Goal: Contribute content

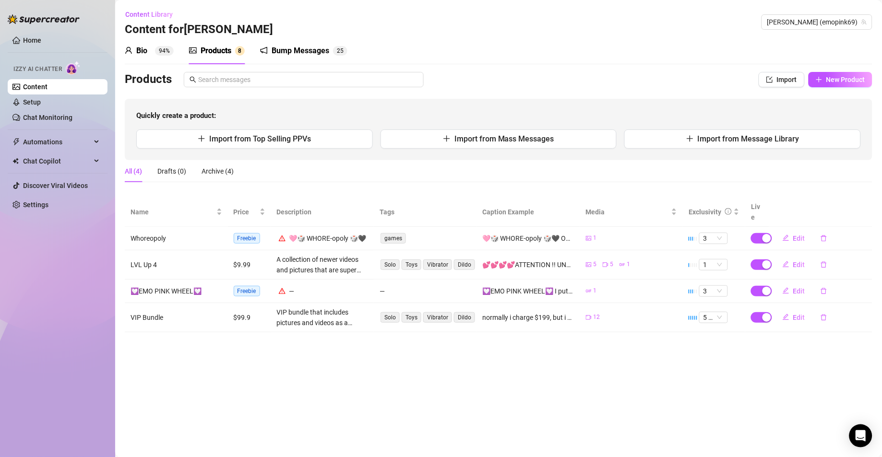
click at [293, 49] on div "Bump Messages" at bounding box center [301, 51] width 58 height 12
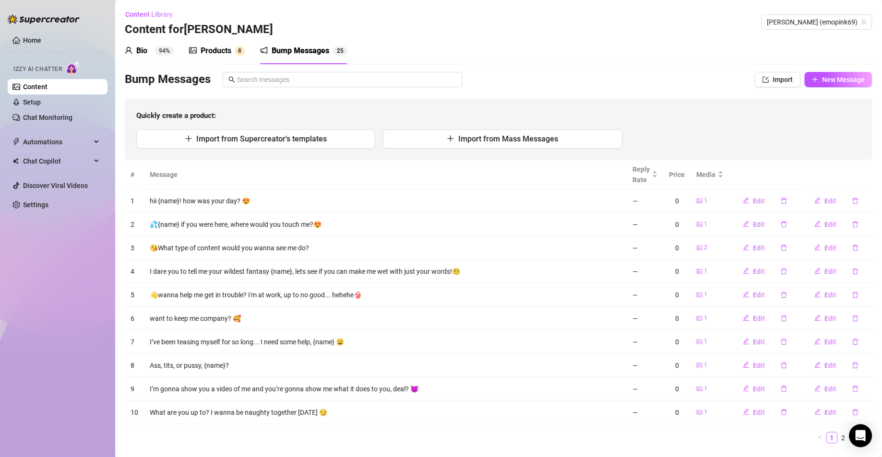
click at [201, 52] on div "Products" at bounding box center [216, 51] width 31 height 12
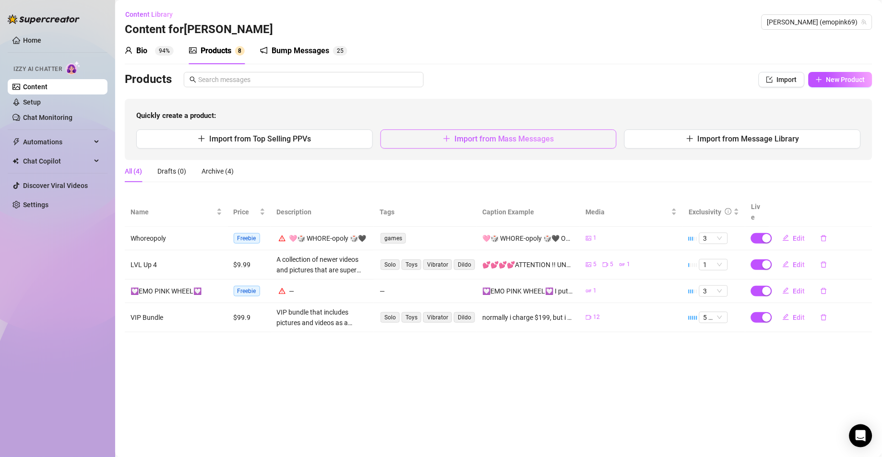
click at [457, 144] on span "Import from Mass Messages" at bounding box center [505, 138] width 100 height 9
type textarea "Type your message here..."
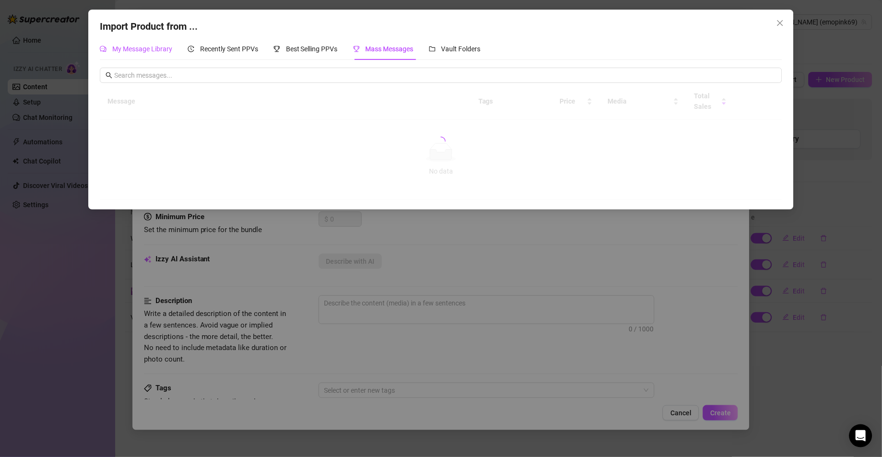
click at [154, 48] on span "My Message Library" at bounding box center [142, 49] width 60 height 8
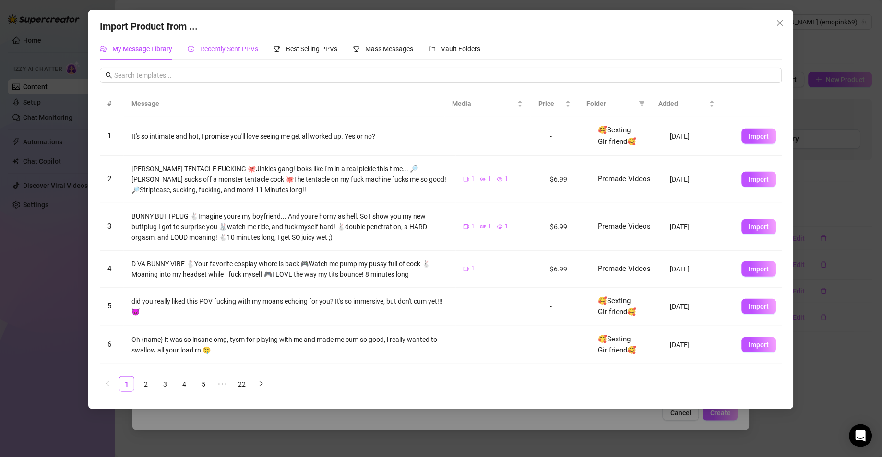
click at [240, 48] on span "Recently Sent PPVs" at bounding box center [229, 49] width 58 height 8
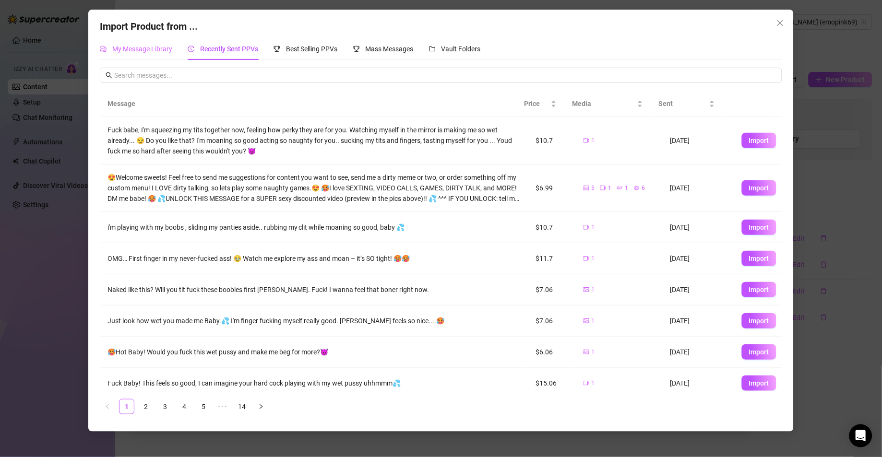
click at [149, 43] on div "My Message Library" at bounding box center [136, 49] width 72 height 22
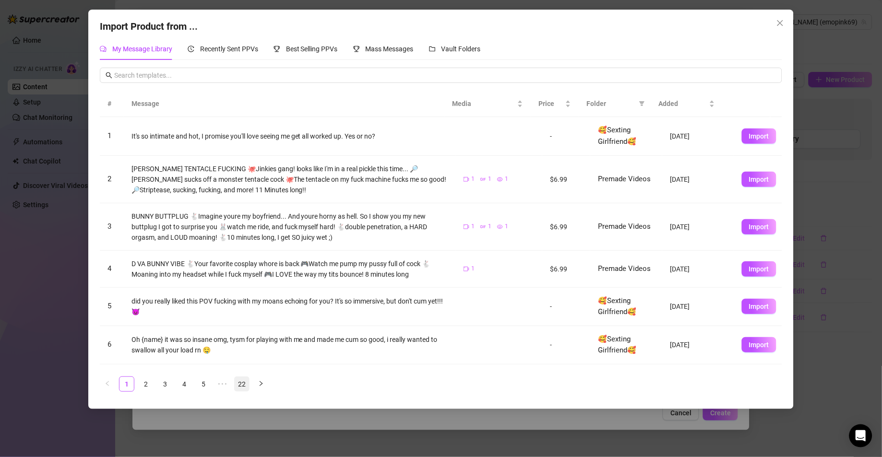
click at [244, 387] on link "22" at bounding box center [242, 384] width 14 height 14
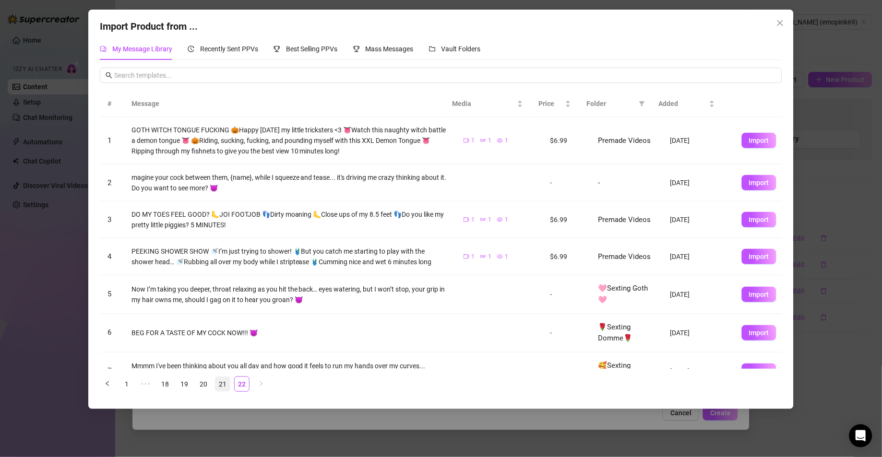
click at [223, 383] on link "21" at bounding box center [222, 384] width 14 height 14
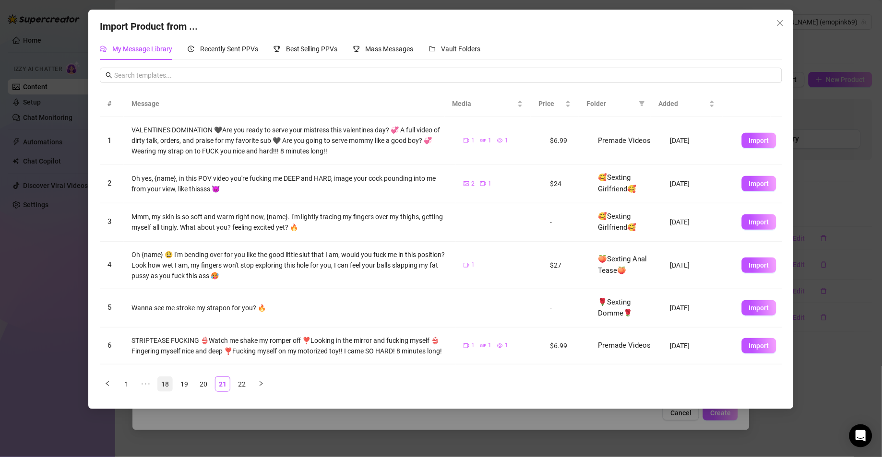
click at [159, 385] on link "18" at bounding box center [165, 384] width 14 height 14
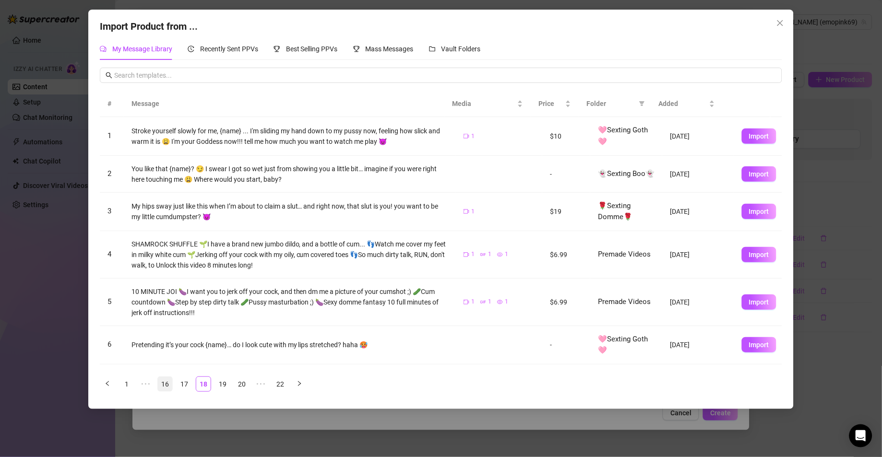
click at [162, 385] on link "16" at bounding box center [165, 384] width 14 height 14
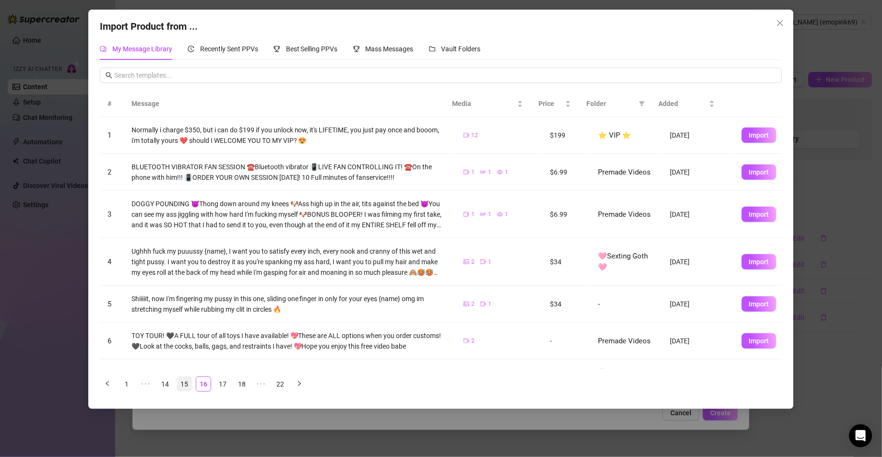
click at [184, 383] on link "15" at bounding box center [184, 384] width 14 height 14
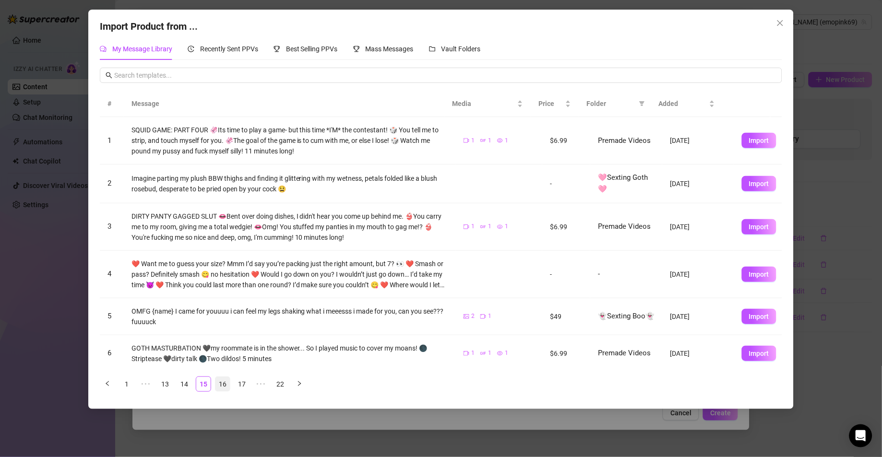
click at [220, 384] on link "16" at bounding box center [222, 384] width 14 height 14
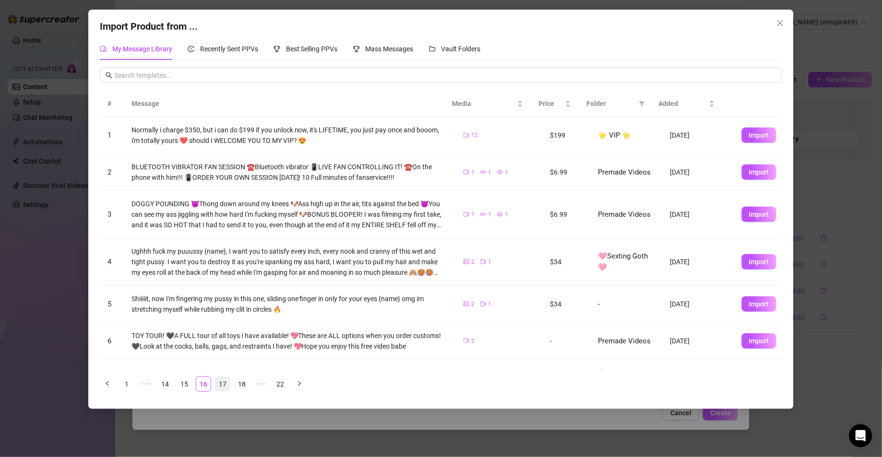
click at [220, 384] on link "17" at bounding box center [222, 384] width 14 height 14
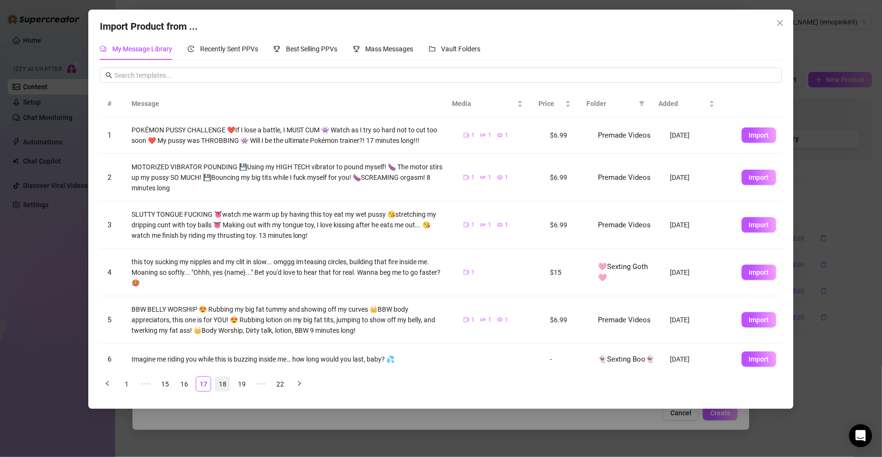
click at [227, 384] on link "18" at bounding box center [222, 384] width 14 height 14
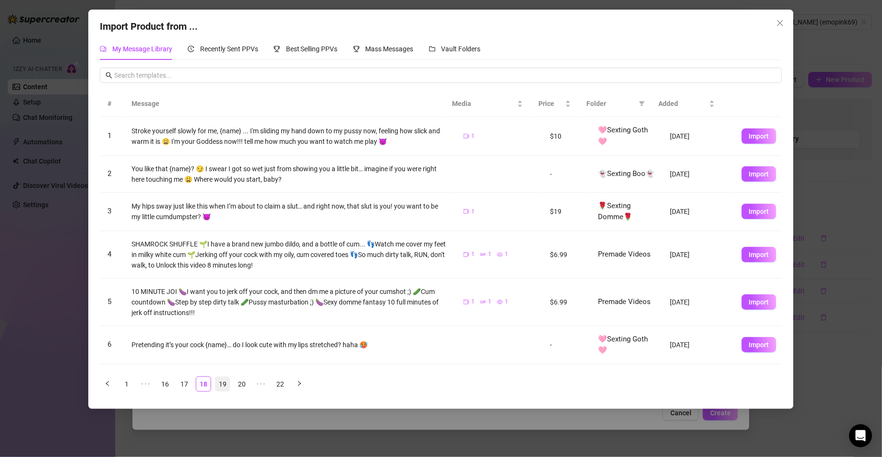
click at [227, 386] on link "19" at bounding box center [222, 384] width 14 height 14
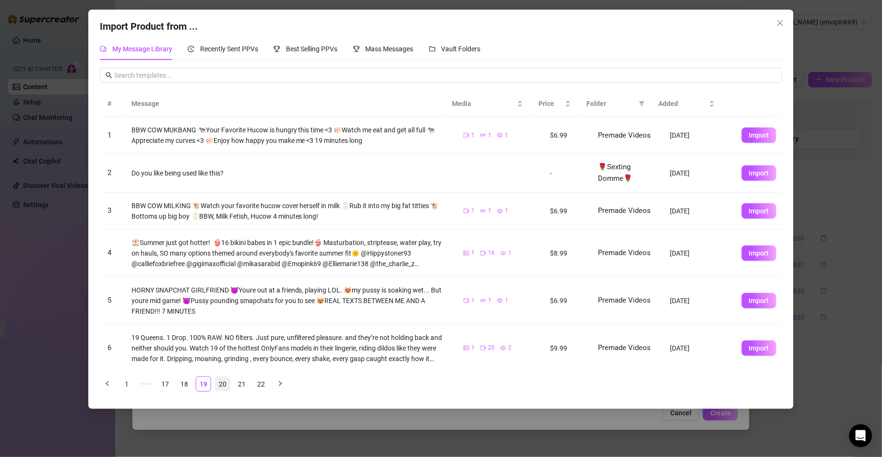
click at [227, 386] on link "20" at bounding box center [222, 384] width 14 height 14
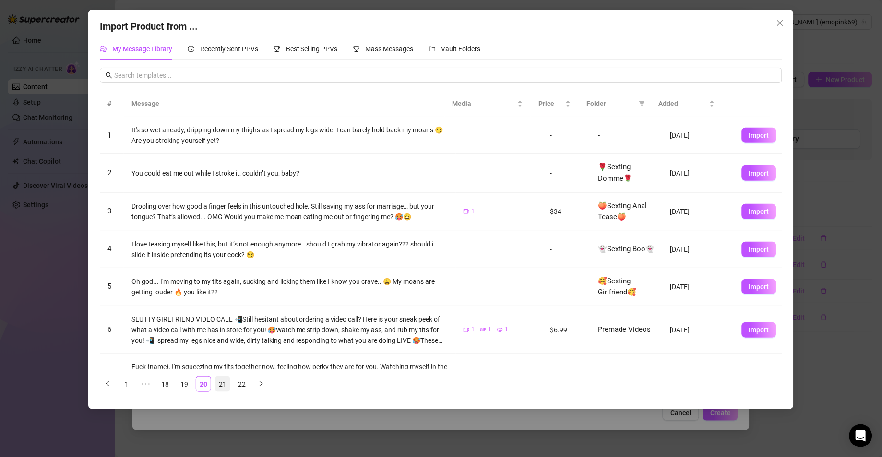
click at [227, 386] on link "21" at bounding box center [222, 384] width 14 height 14
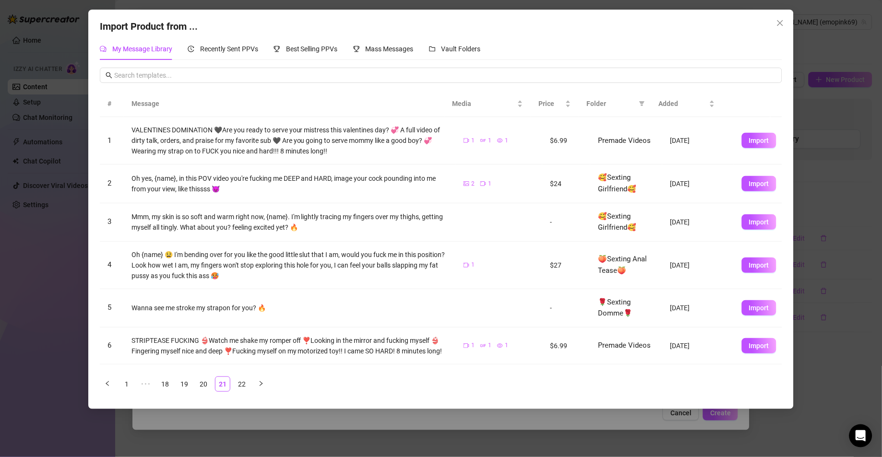
click at [164, 85] on div "# Message Media Price Folder Added 1 VALENTINES DOMINATION 🖤Are you ready to se…" at bounding box center [441, 234] width 682 height 332
click at [175, 84] on div "# Message Media Price Folder Added 1 VALENTINES DOMINATION 🖤Are you ready to se…" at bounding box center [441, 234] width 682 height 332
click at [180, 79] on input "text" at bounding box center [445, 75] width 662 height 11
type input "clock"
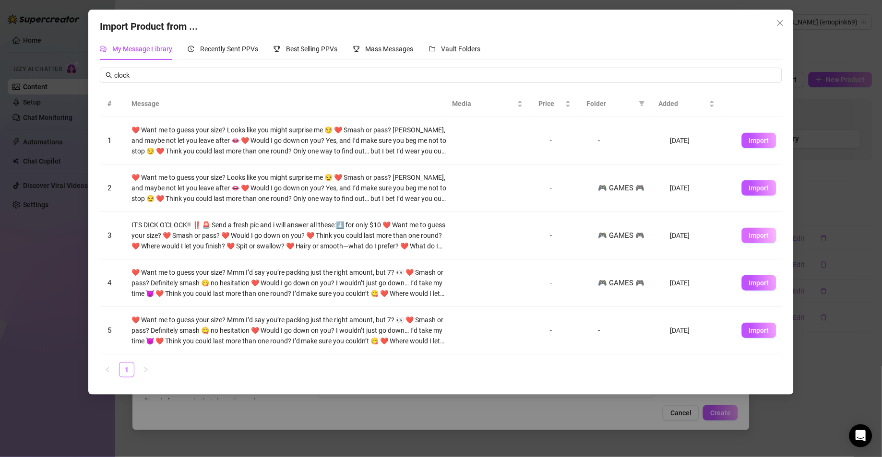
click at [751, 239] on span "Import" at bounding box center [759, 236] width 20 height 8
type textarea "IT'S DICK O'CLOCK!! ‼️ 🚨 Send a fresh pic and i will answer all these:⬇️ for on…"
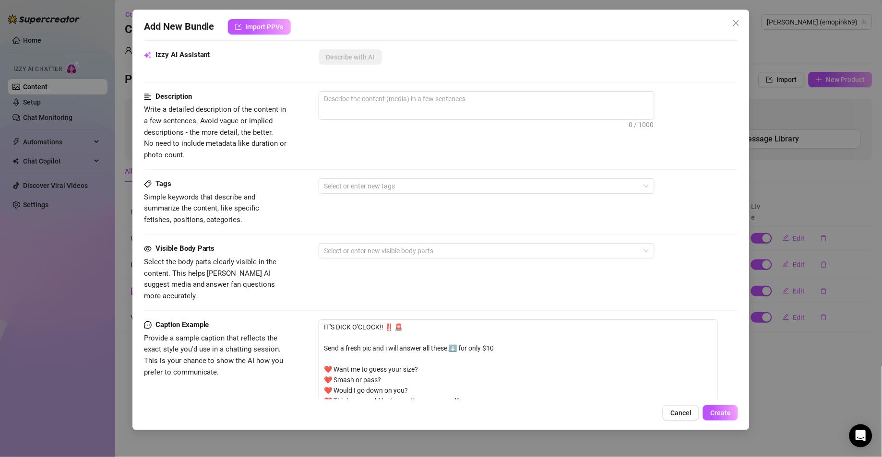
scroll to position [211, 0]
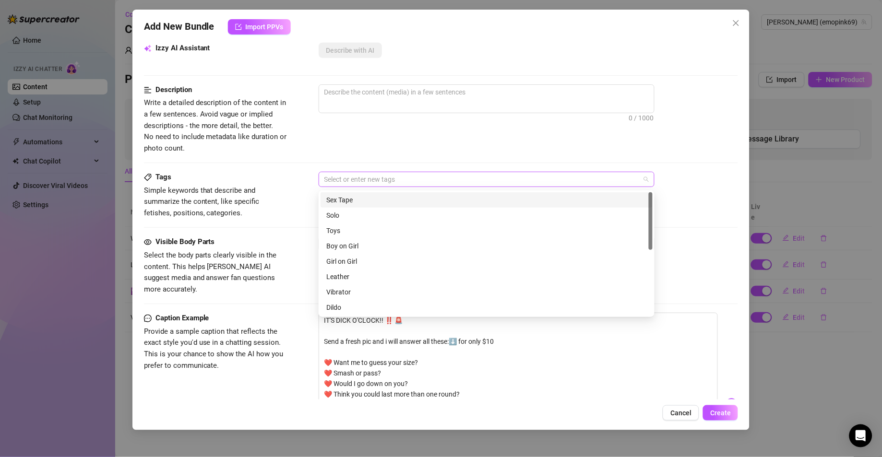
click at [382, 182] on div at bounding box center [482, 179] width 322 height 13
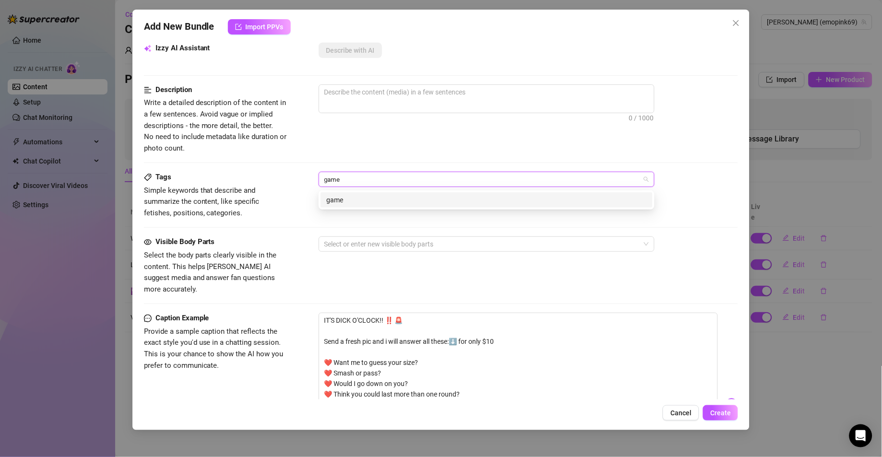
type input "games"
click at [393, 199] on div "games" at bounding box center [486, 200] width 321 height 11
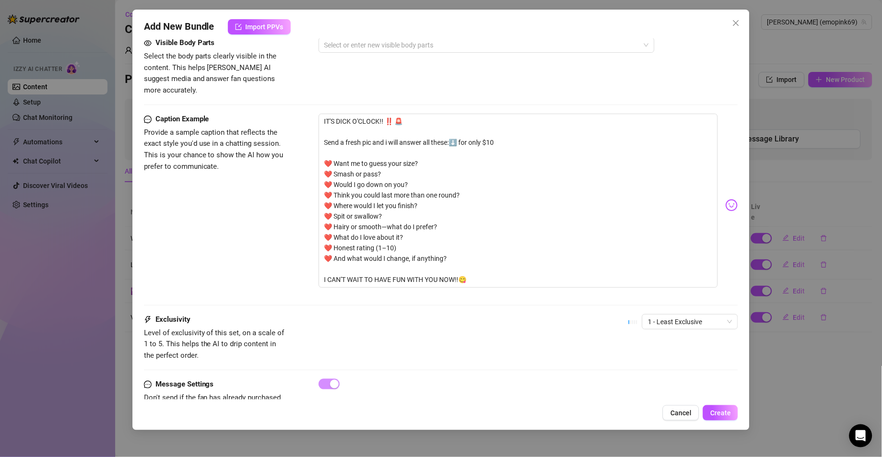
scroll to position [434, 0]
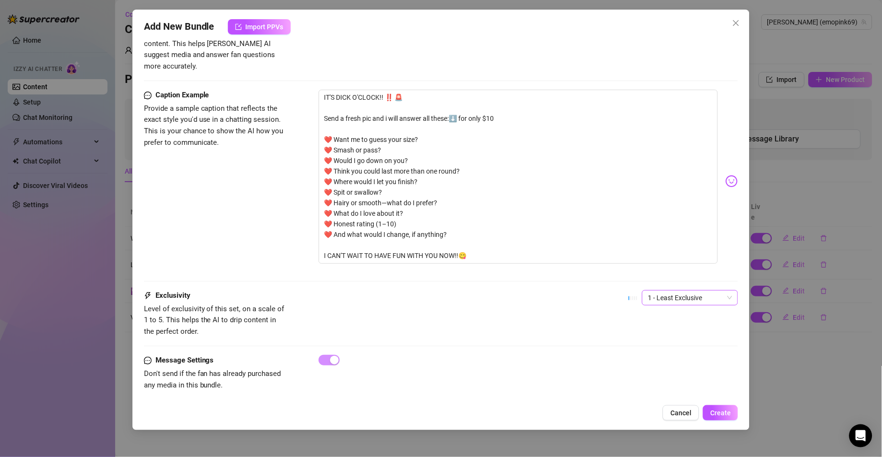
click at [688, 291] on span "1 - Least Exclusive" at bounding box center [690, 298] width 84 height 14
click at [678, 311] on div "1 - Least Exclusive" at bounding box center [679, 307] width 81 height 11
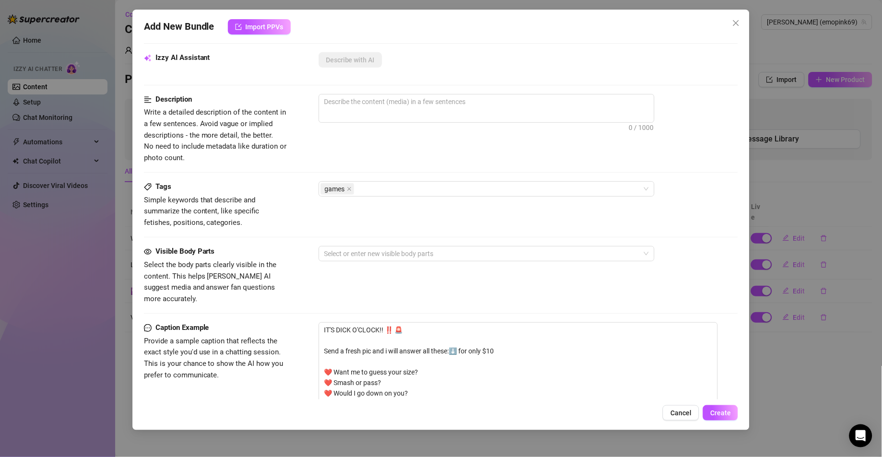
scroll to position [24, 0]
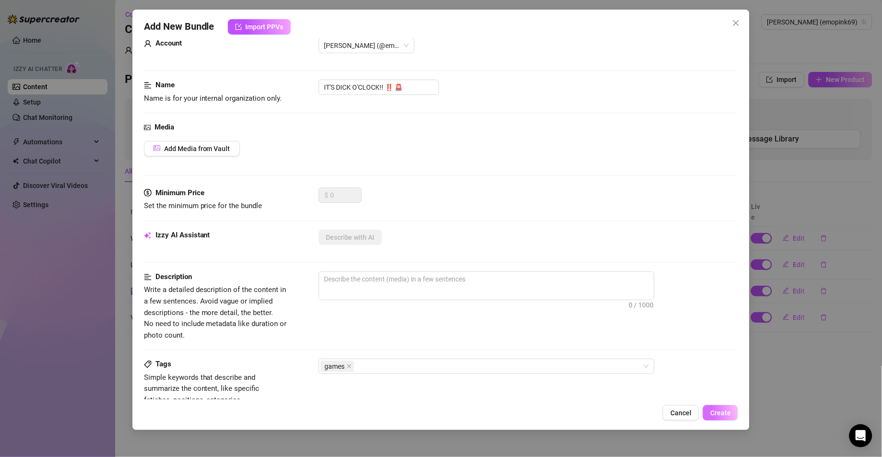
click at [726, 411] on span "Create" at bounding box center [720, 413] width 21 height 8
click at [207, 150] on span "Add Media from Vault" at bounding box center [197, 149] width 66 height 8
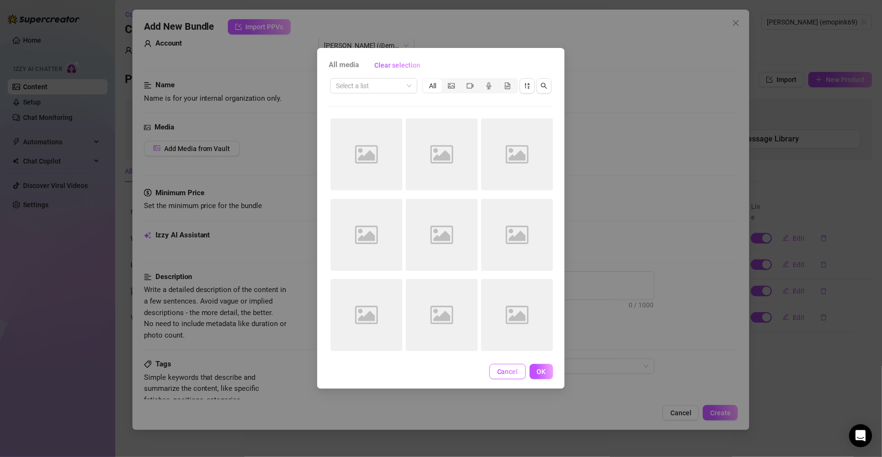
click at [507, 370] on span "Cancel" at bounding box center [507, 372] width 21 height 8
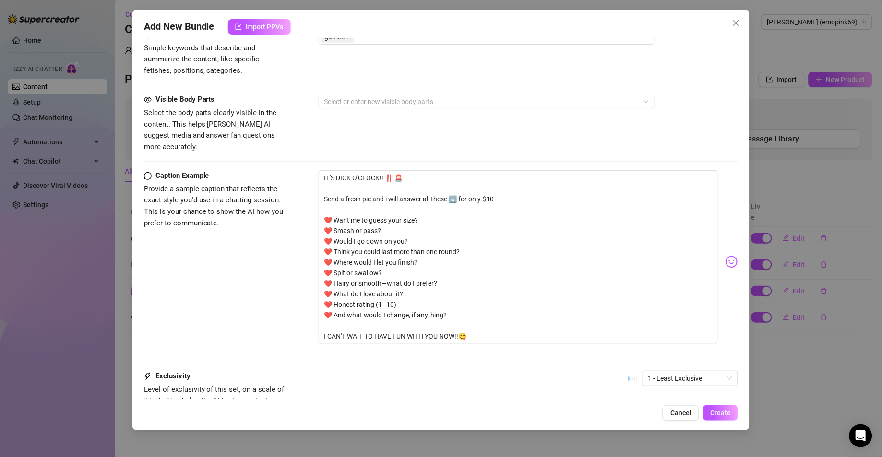
scroll to position [351, 0]
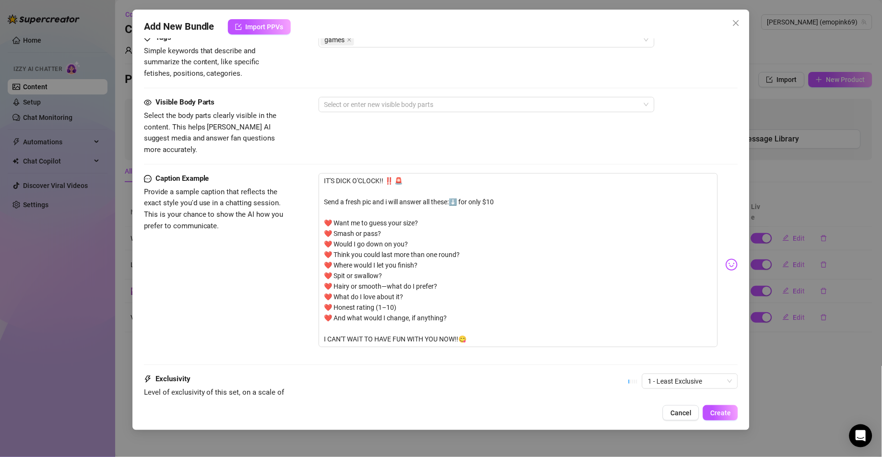
click at [376, 24] on div "Add New Bundle Import PPVs" at bounding box center [441, 26] width 595 height 15
